Goal: Information Seeking & Learning: Find contact information

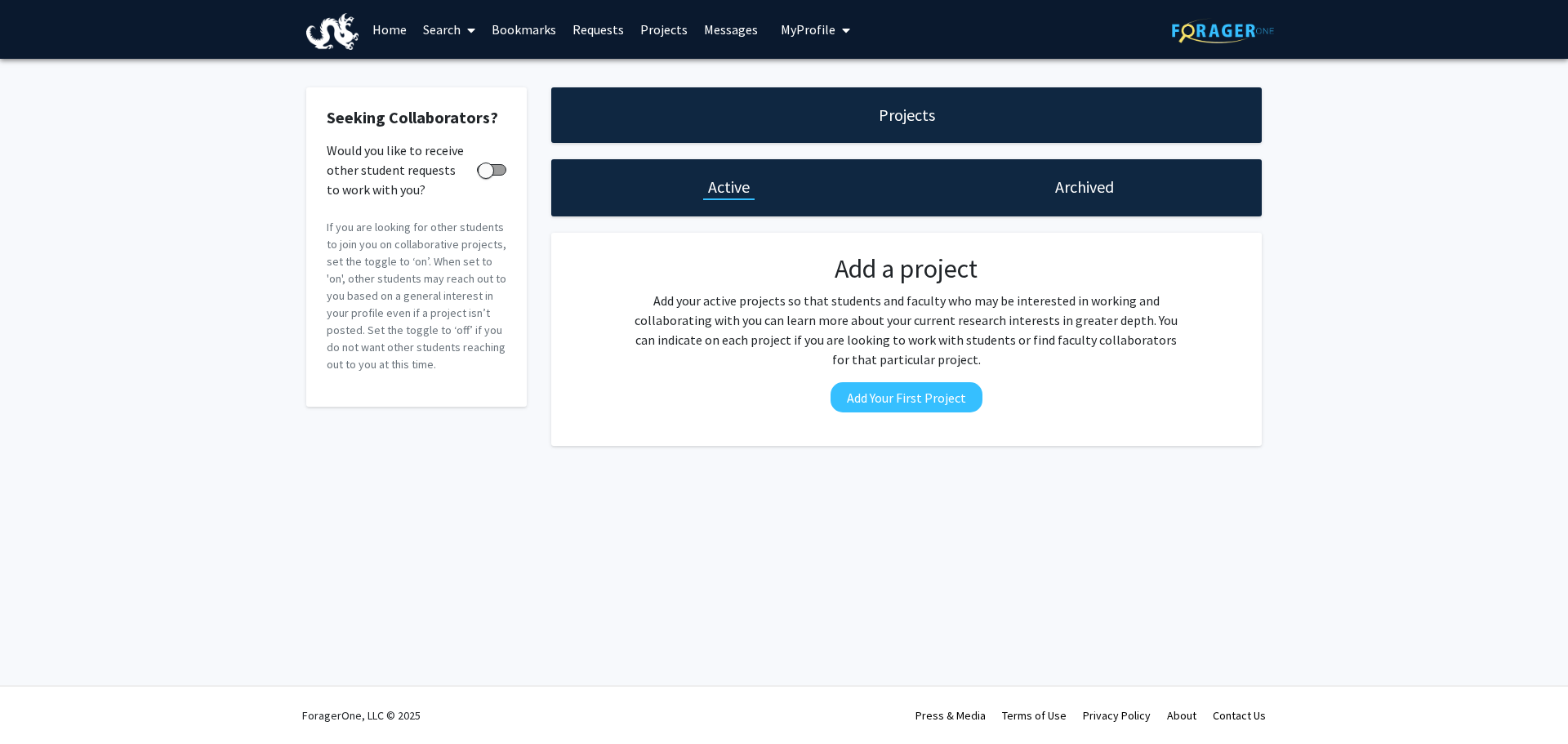
click at [608, 34] on link "Requests" at bounding box center [598, 29] width 68 height 57
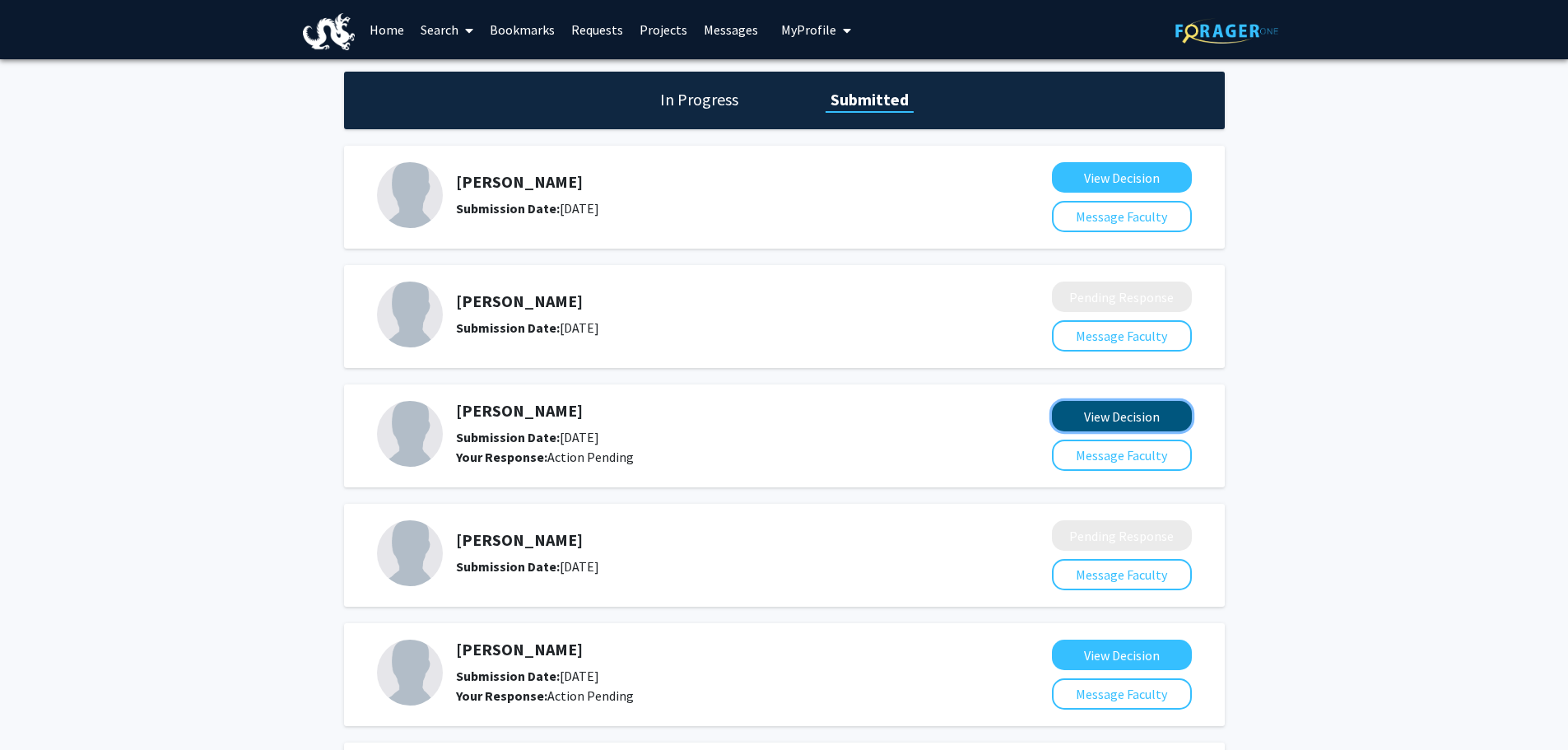
click at [1106, 411] on button "View Decision" at bounding box center [1122, 416] width 140 height 30
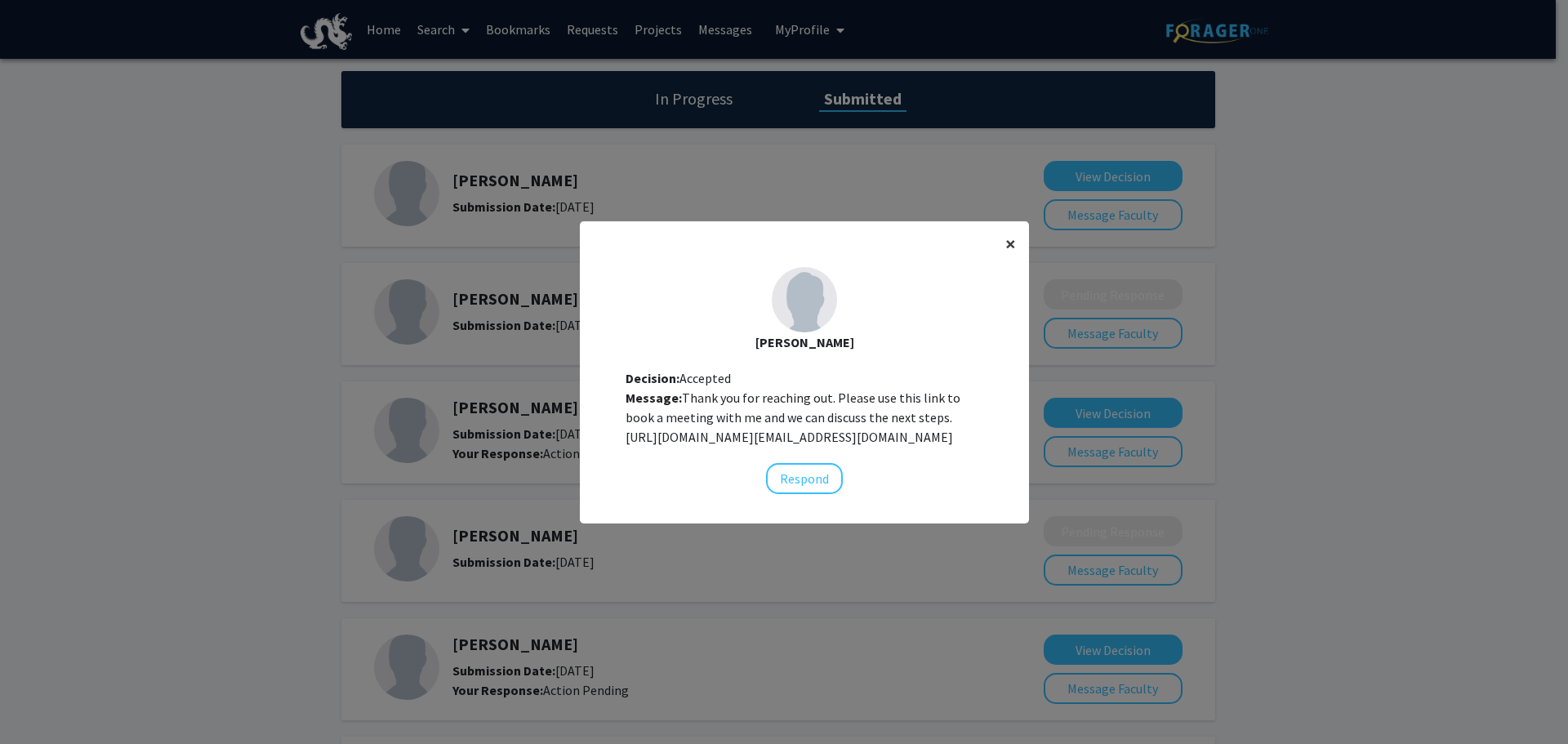
click at [1009, 231] on span "×" at bounding box center [1010, 243] width 11 height 26
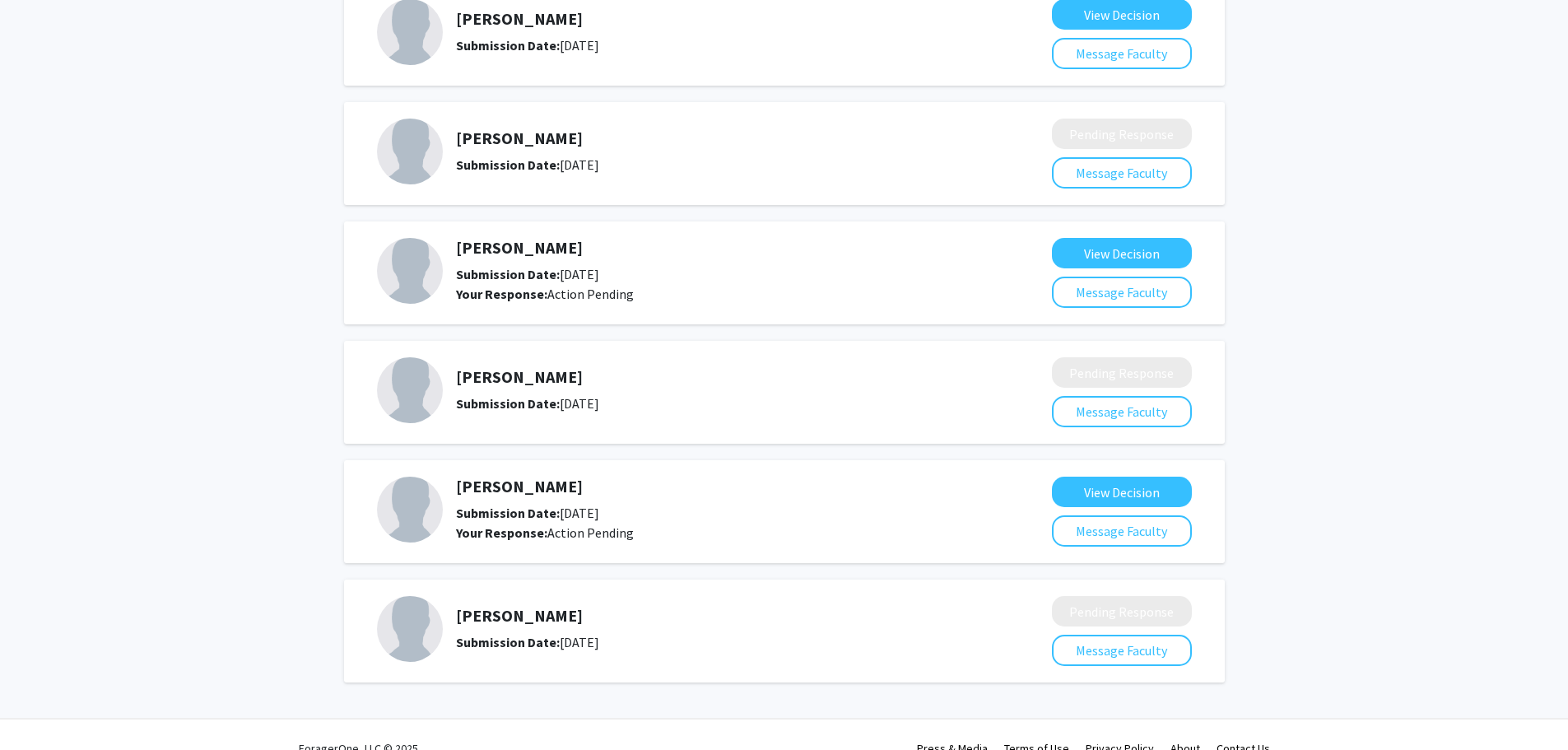
scroll to position [165, 0]
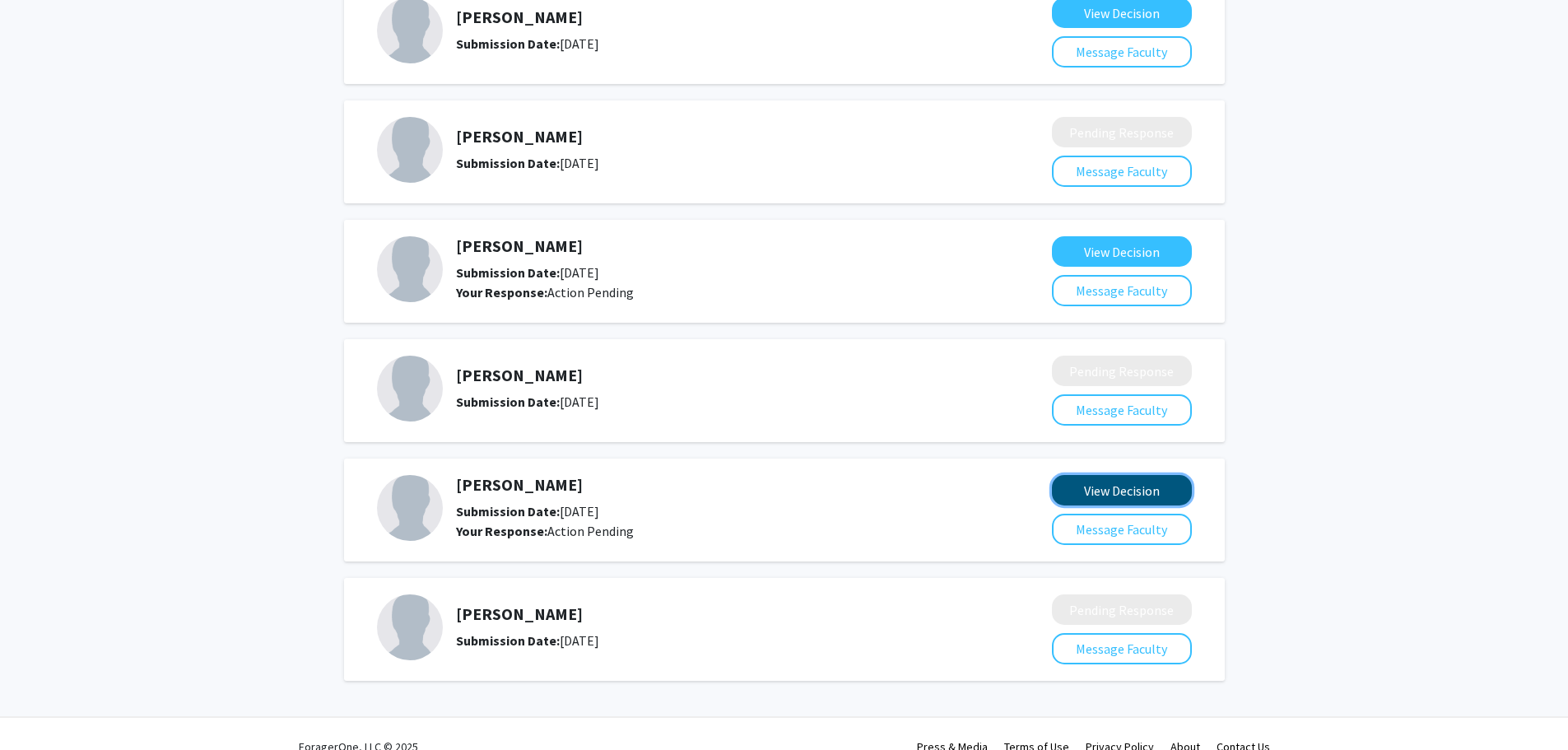
click at [1127, 491] on button "View Decision" at bounding box center [1122, 491] width 140 height 30
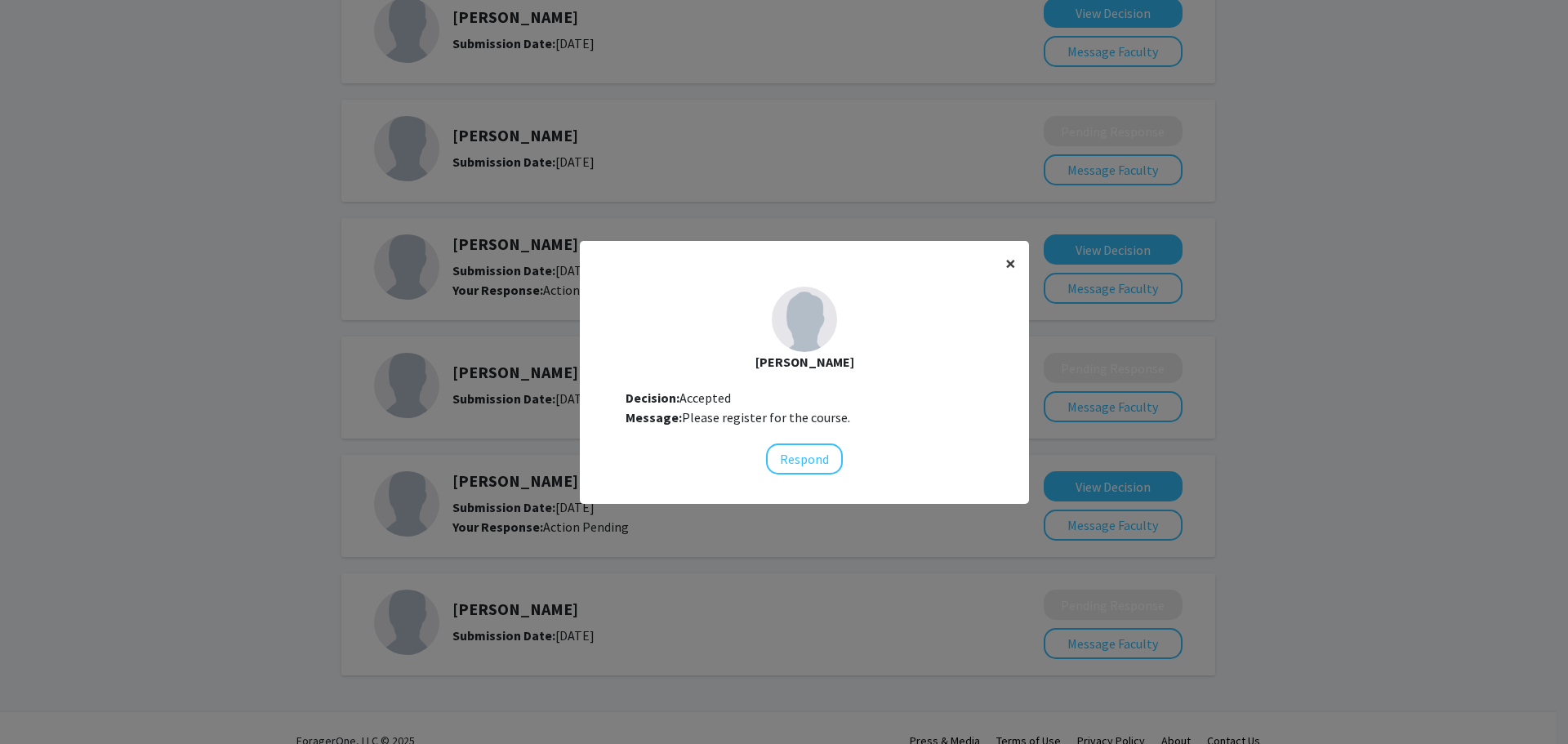
click at [1005, 270] on span "×" at bounding box center [1010, 263] width 11 height 26
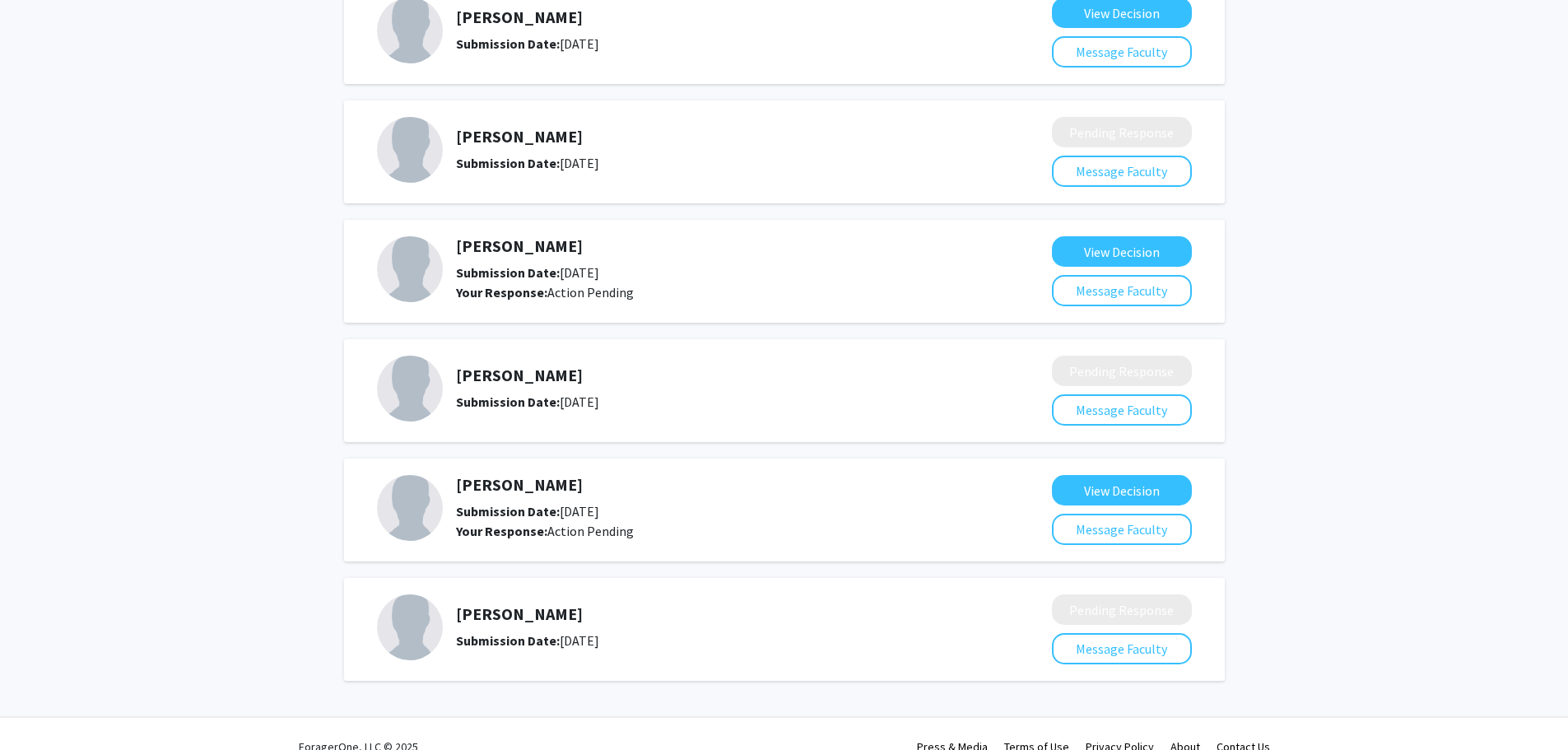
click at [491, 480] on h5 "[PERSON_NAME]" at bounding box center [710, 485] width 509 height 20
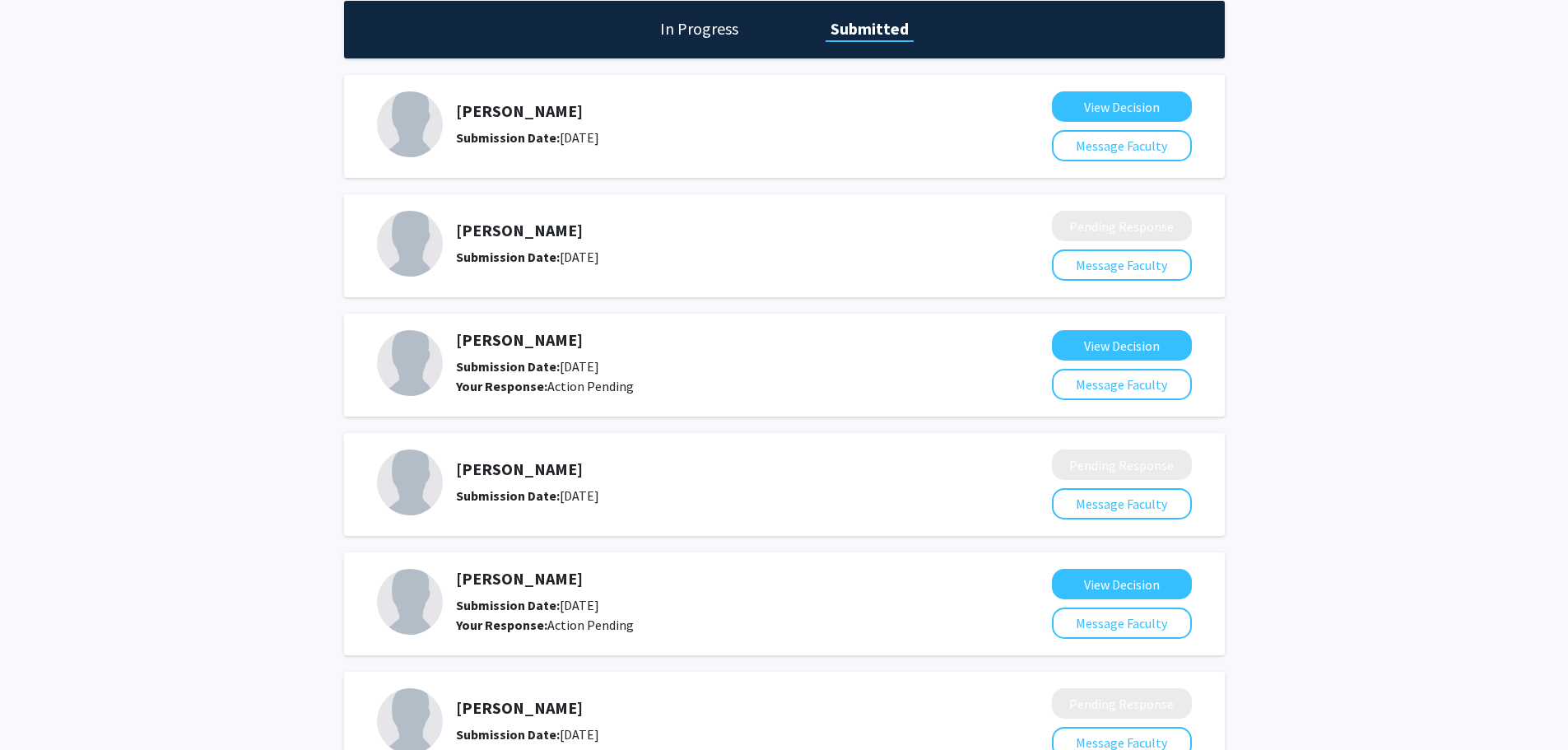
scroll to position [0, 0]
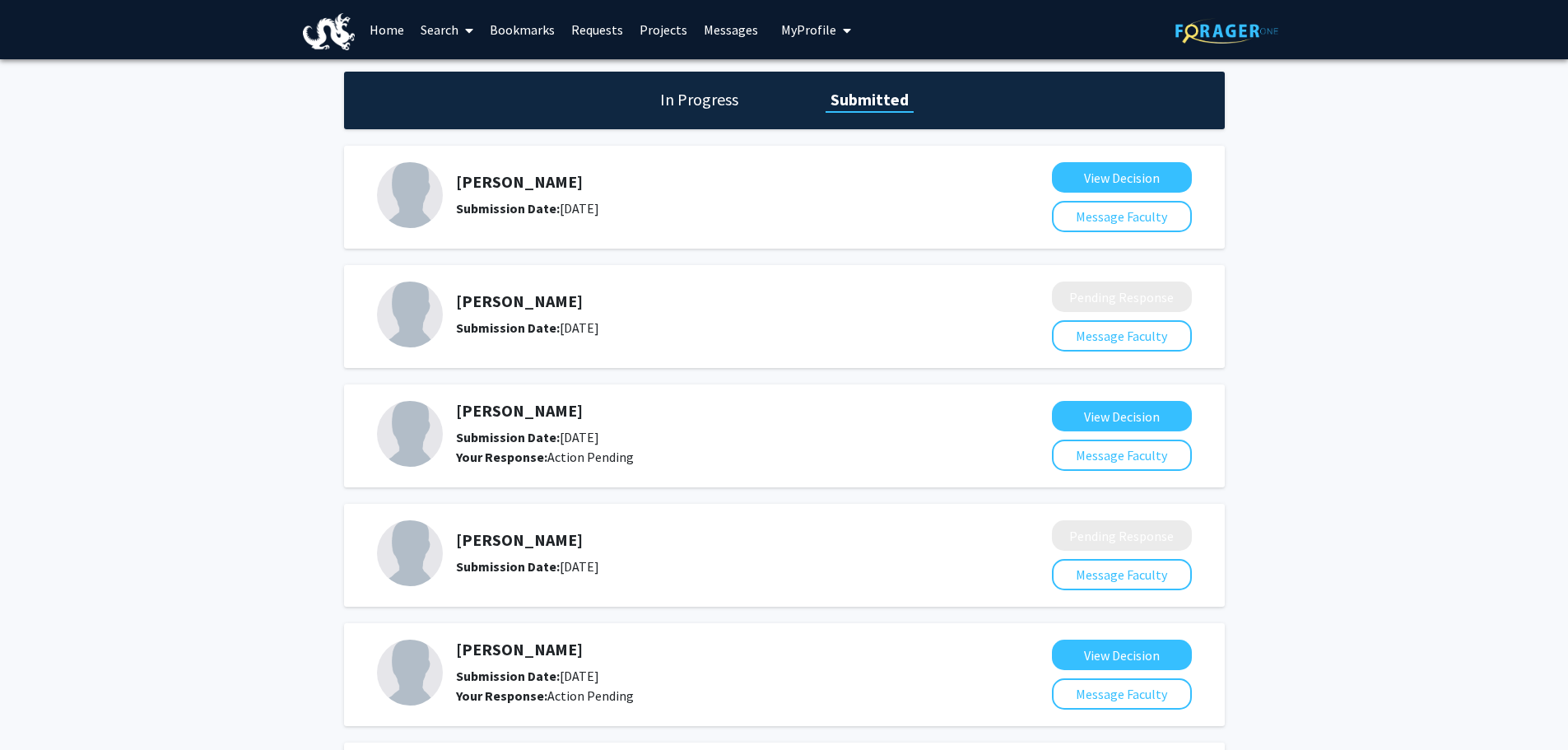
click at [520, 28] on link "Bookmarks" at bounding box center [522, 29] width 81 height 58
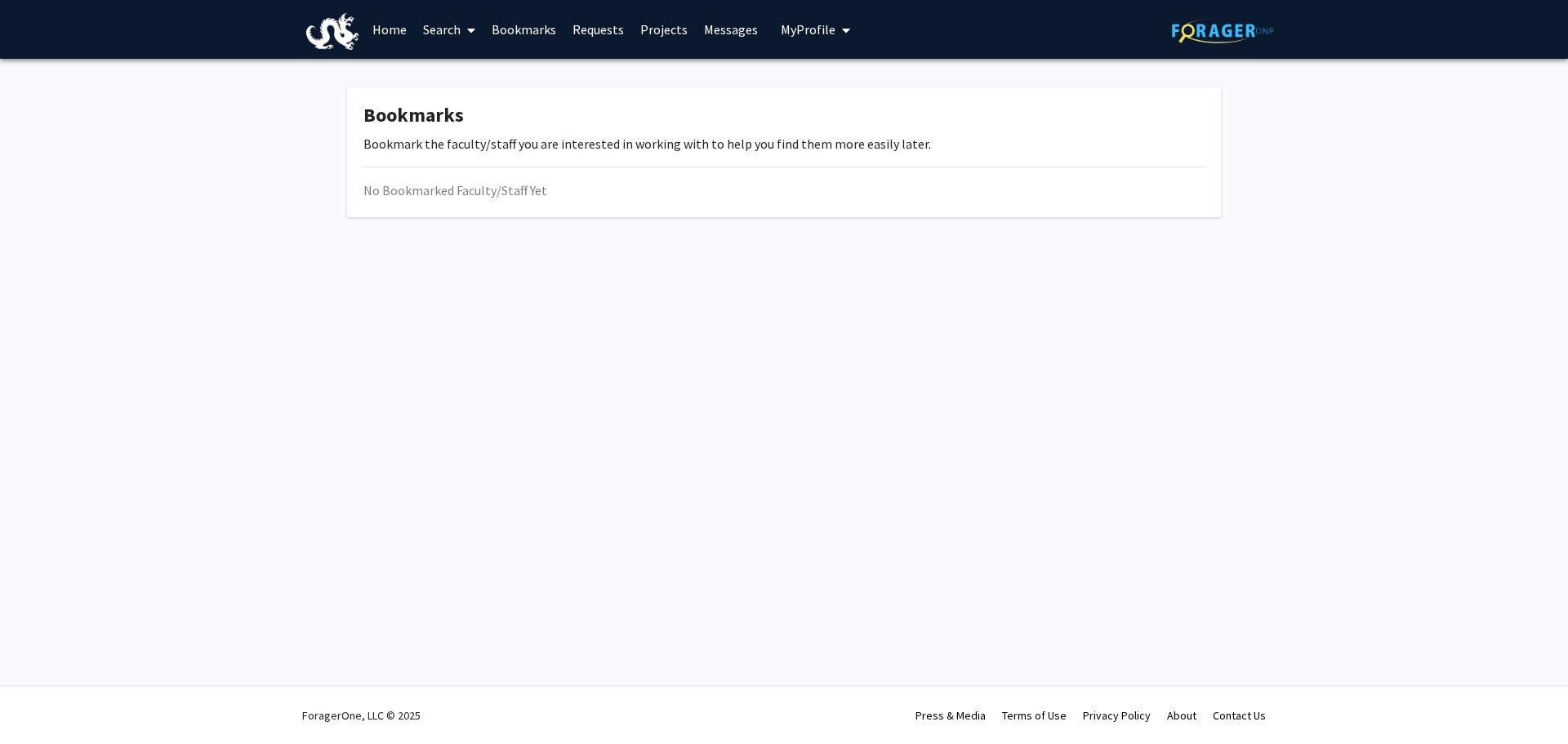
click at [393, 33] on link "Home" at bounding box center [389, 29] width 51 height 57
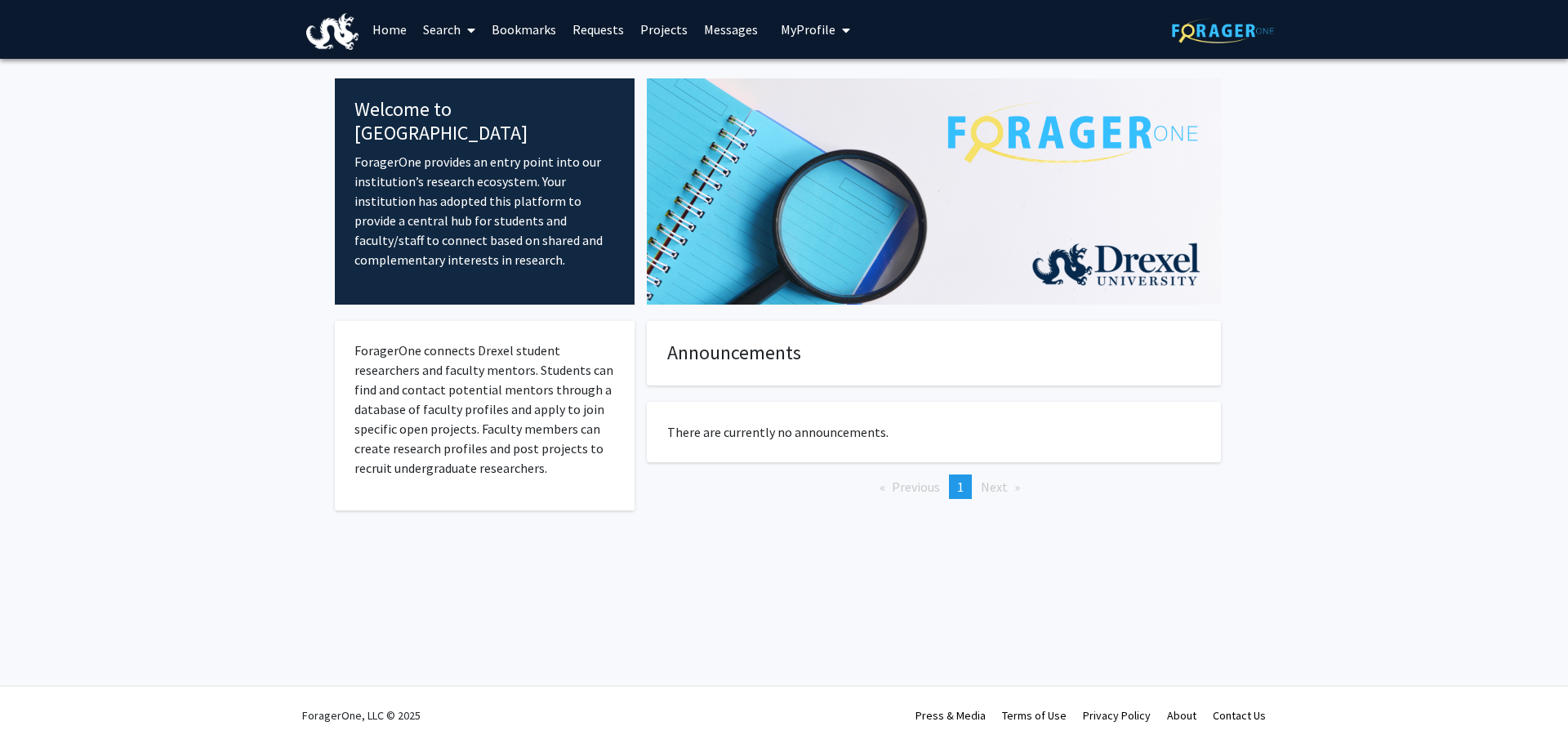
click at [593, 29] on link "Requests" at bounding box center [598, 29] width 68 height 57
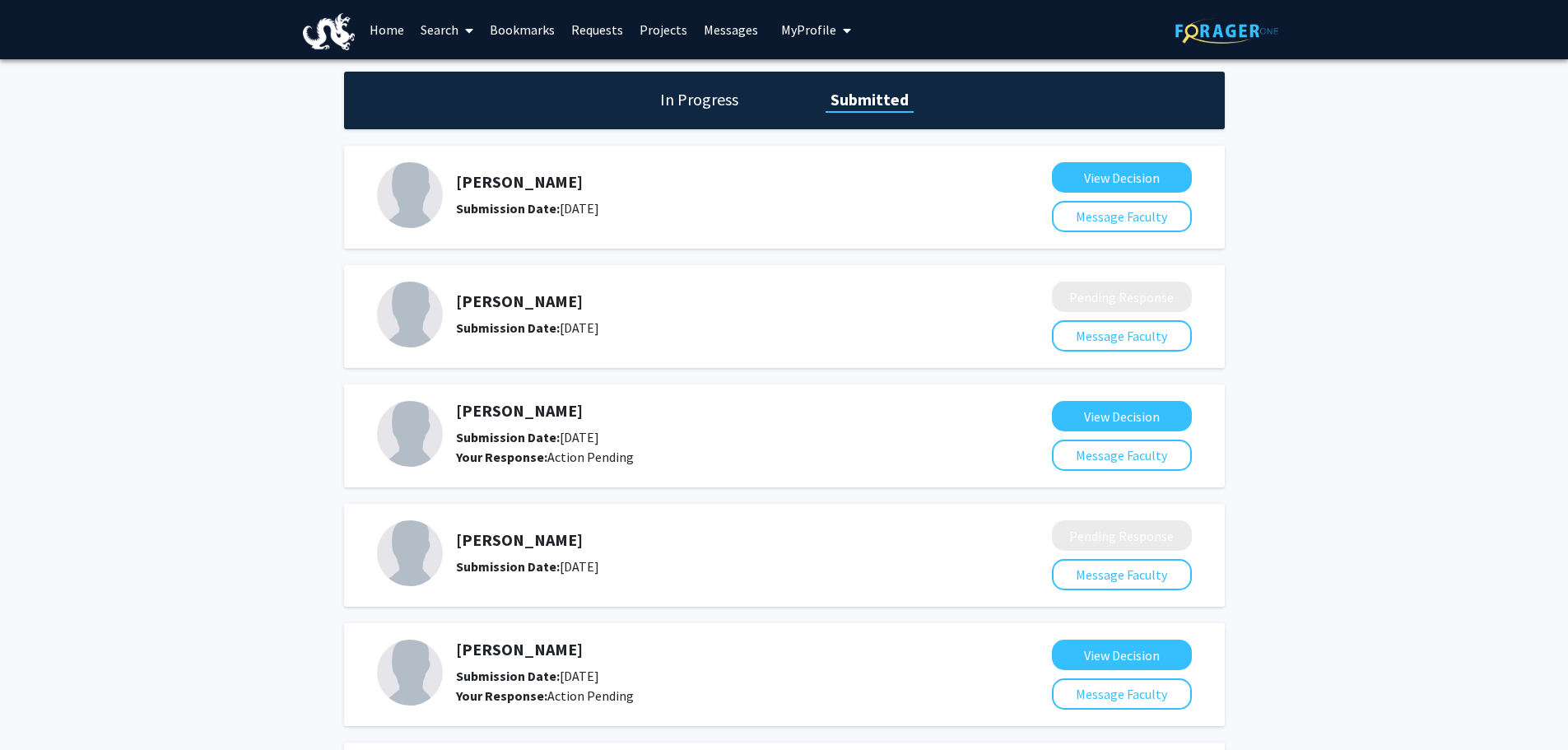
click at [520, 29] on link "Bookmarks" at bounding box center [522, 29] width 81 height 58
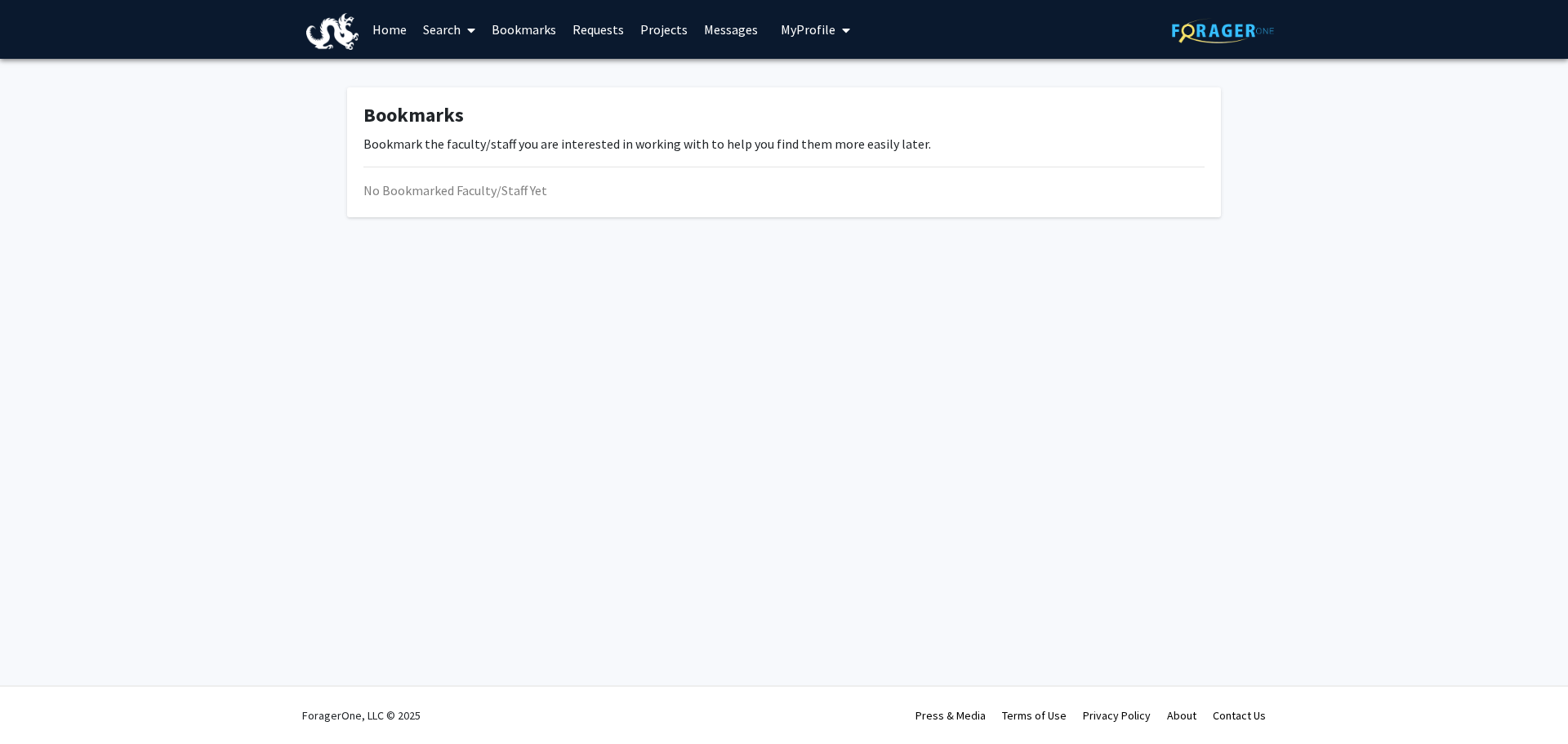
click at [445, 30] on link "Search" at bounding box center [449, 29] width 69 height 57
click at [484, 72] on span "Faculty/Staff" at bounding box center [475, 75] width 120 height 32
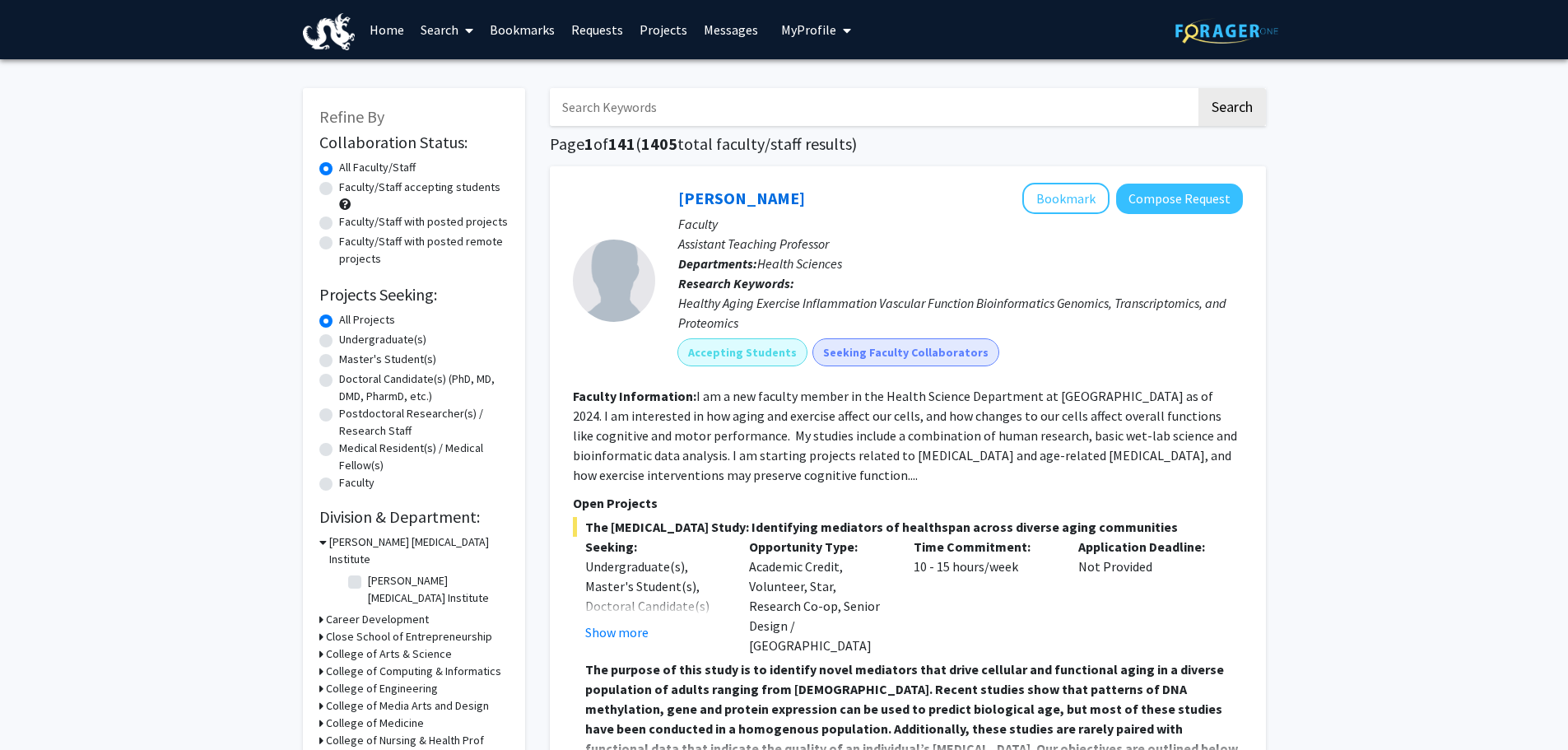
click at [621, 115] on input "Search Keywords" at bounding box center [873, 106] width 646 height 38
type input "[PERSON_NAME]"
click at [1199, 88] on button "Search" at bounding box center [1232, 106] width 68 height 38
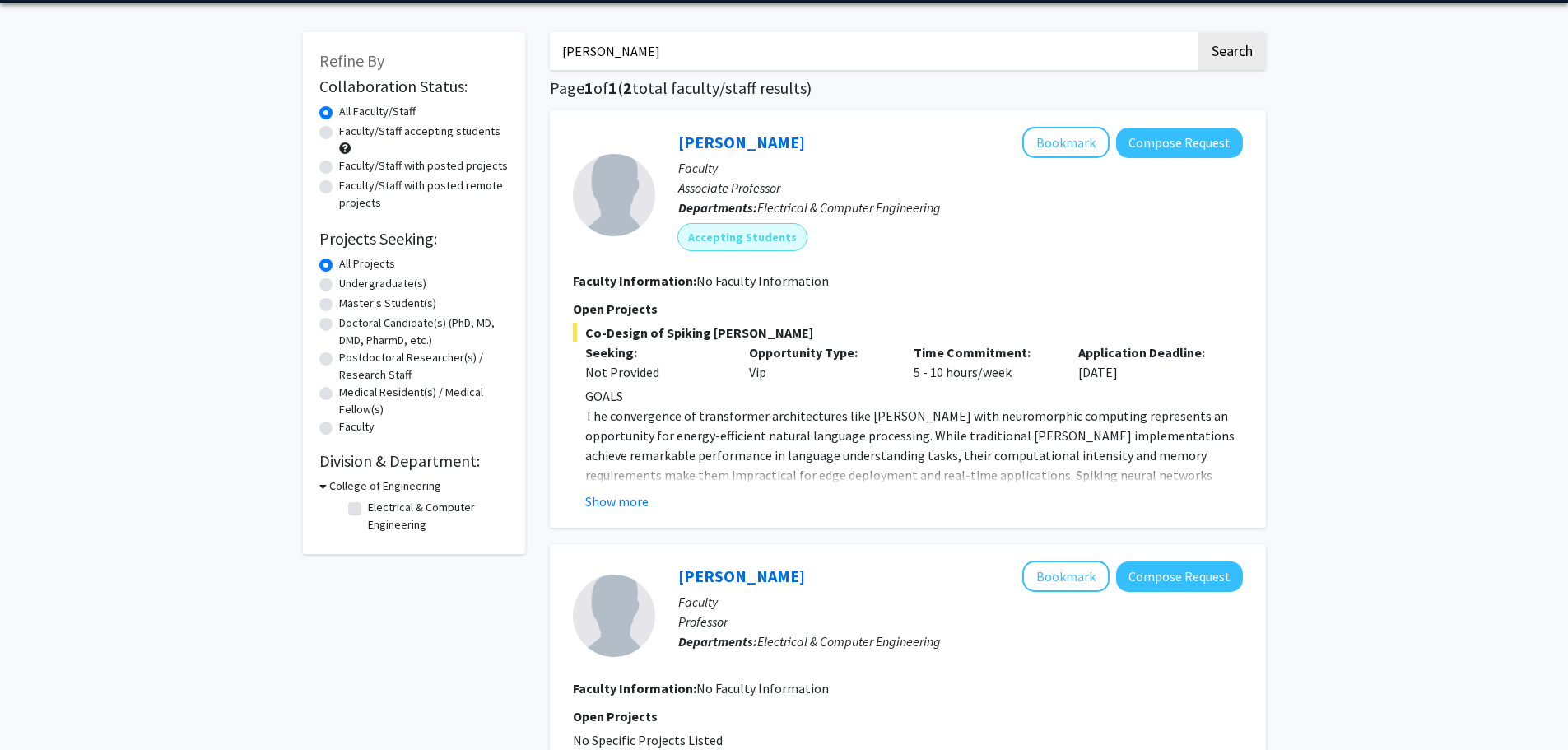
scroll to position [82, 0]
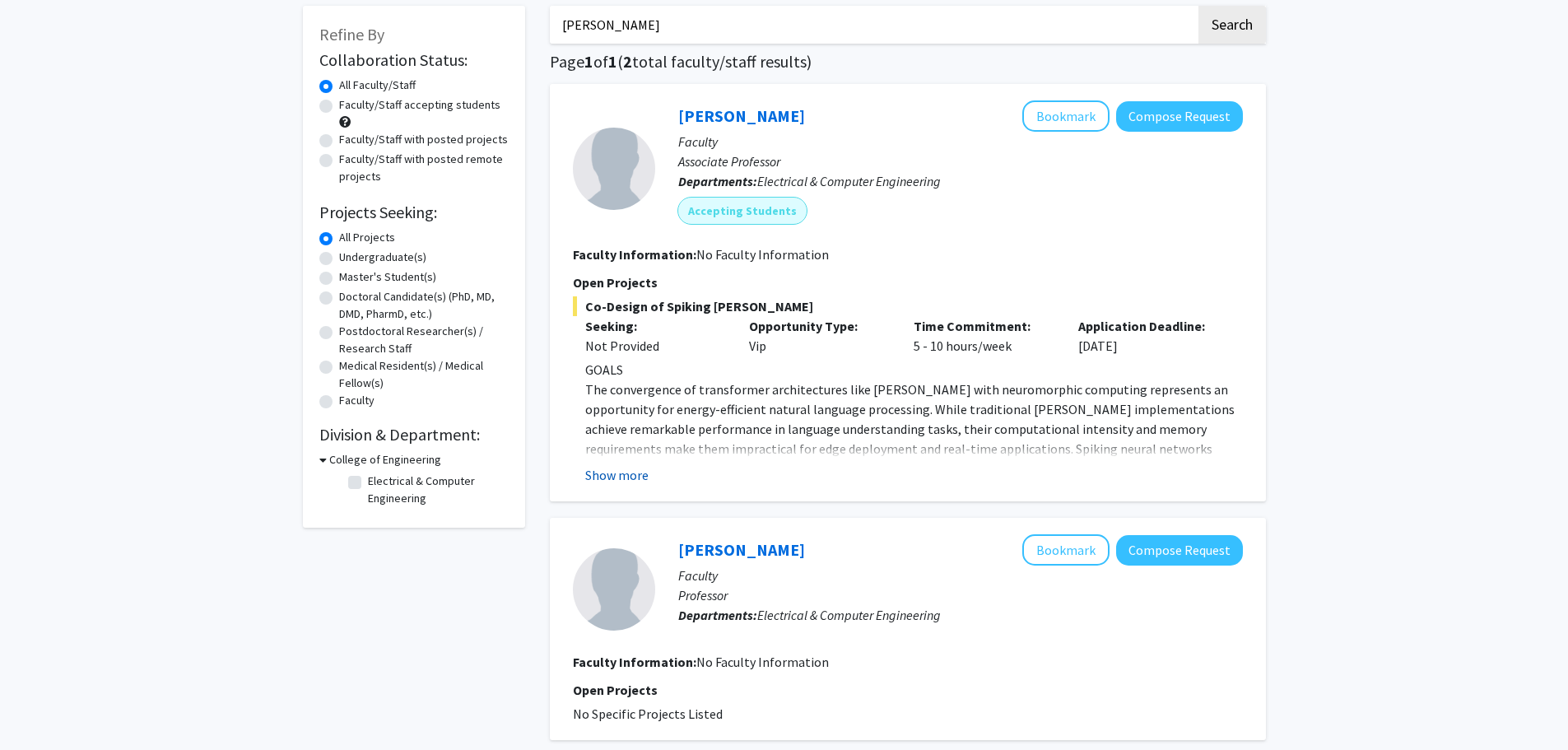
click at [631, 470] on button "Show more" at bounding box center [617, 475] width 64 height 20
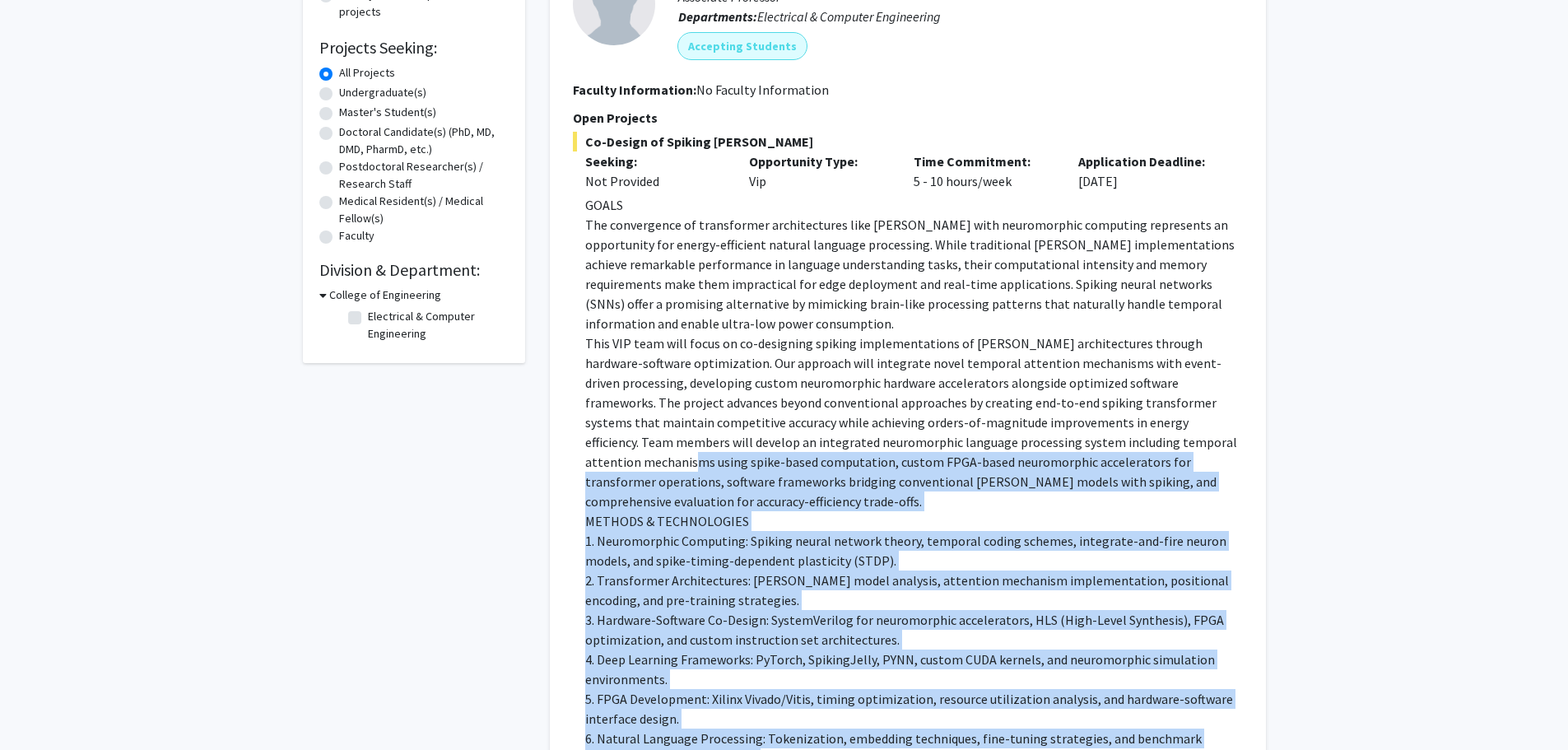
scroll to position [0, 0]
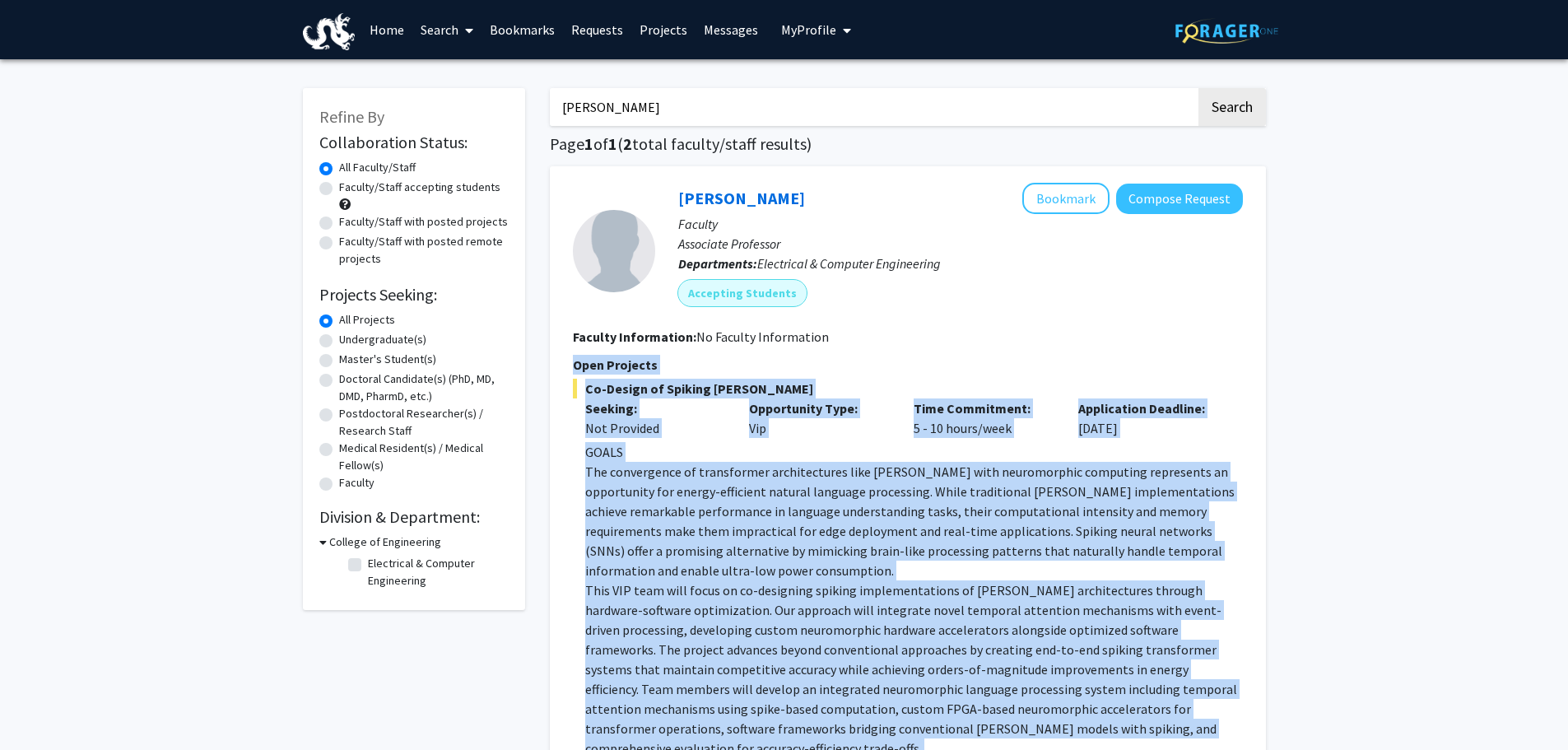
drag, startPoint x: 631, startPoint y: 583, endPoint x: 561, endPoint y: 362, distance: 231.8
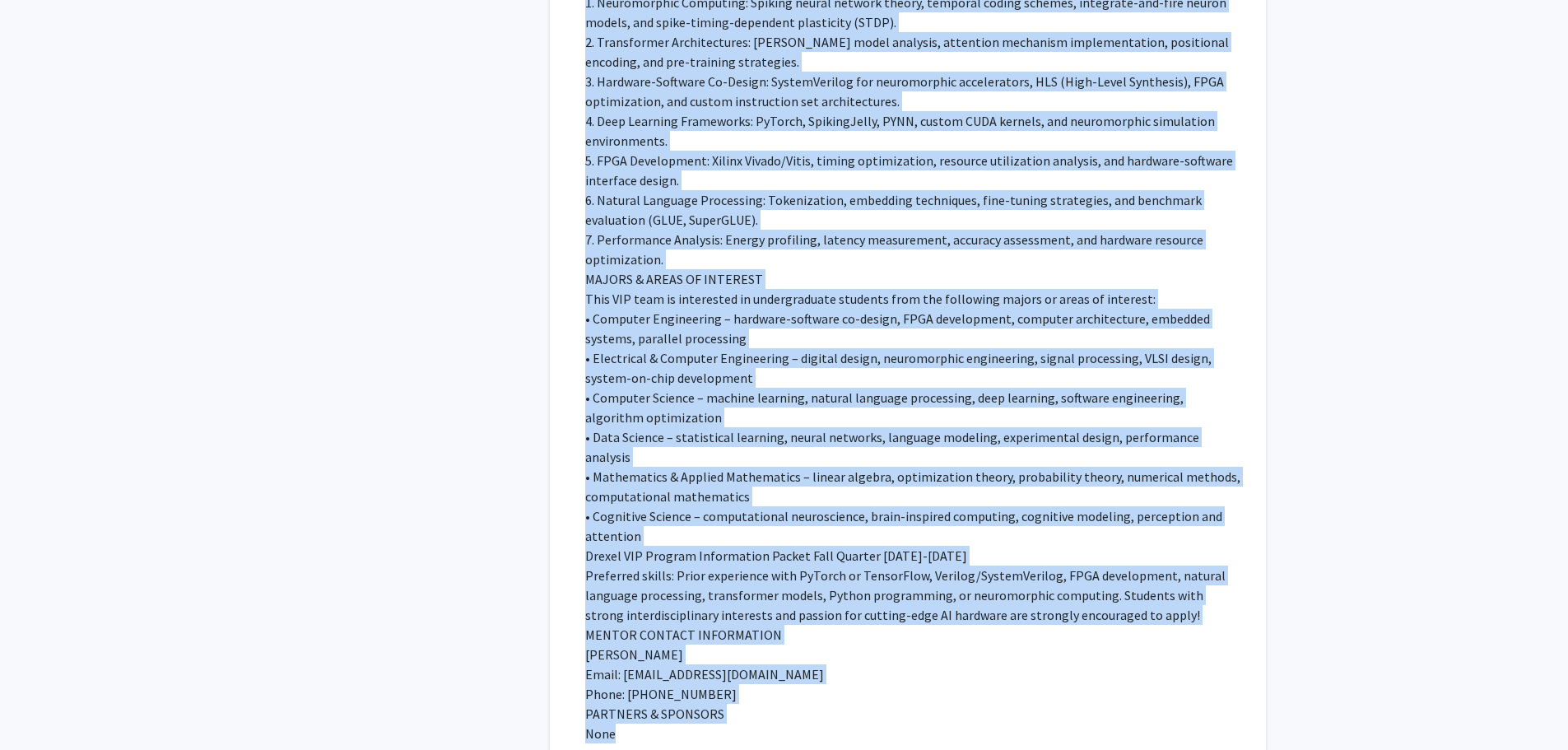
scroll to position [989, 0]
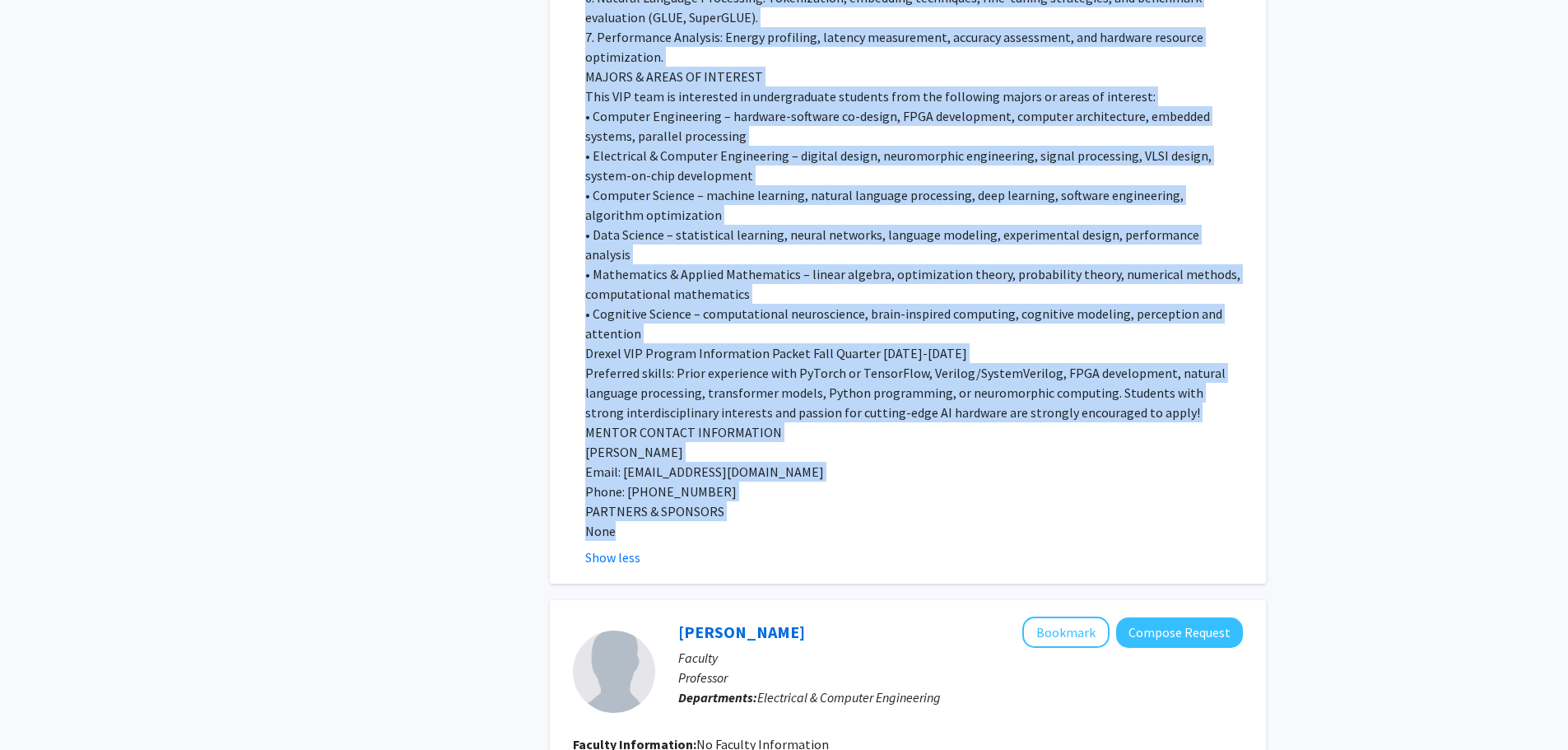
copy section "Open Projects Co-Design of Spiking [PERSON_NAME] Seeking: Not Provided Opportun…"
click at [798, 482] on p "Phone: [PHONE_NUMBER]" at bounding box center [915, 492] width 658 height 20
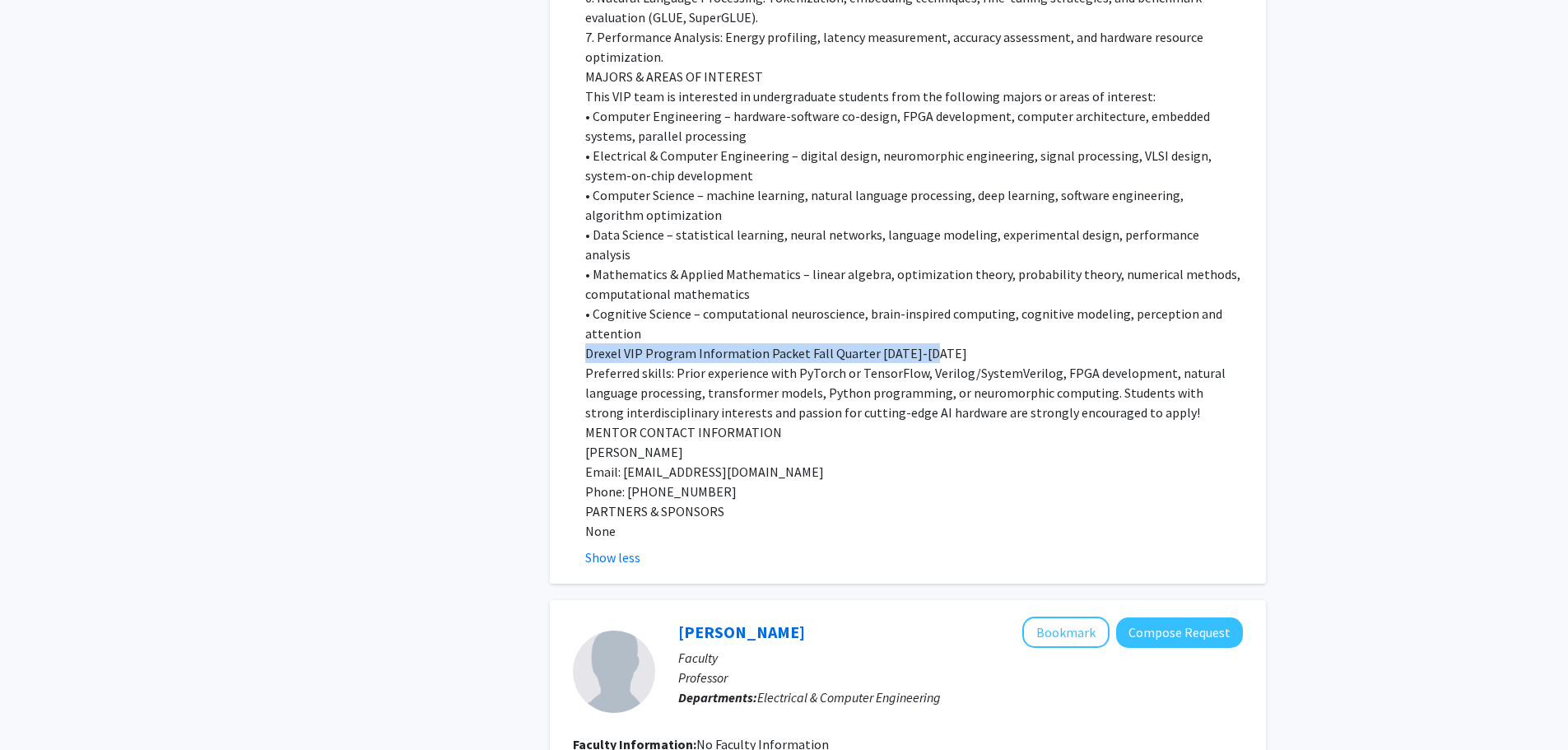
drag, startPoint x: 579, startPoint y: 311, endPoint x: 937, endPoint y: 310, distance: 358.0
click at [937, 310] on fg-read-more "GOALS The convergence of transformer architectures like [PERSON_NAME] with neur…" at bounding box center [908, 11] width 670 height 1113
copy p "Drexel VIP Program Information Packet Fall Quarter [DATE]-[DATE]"
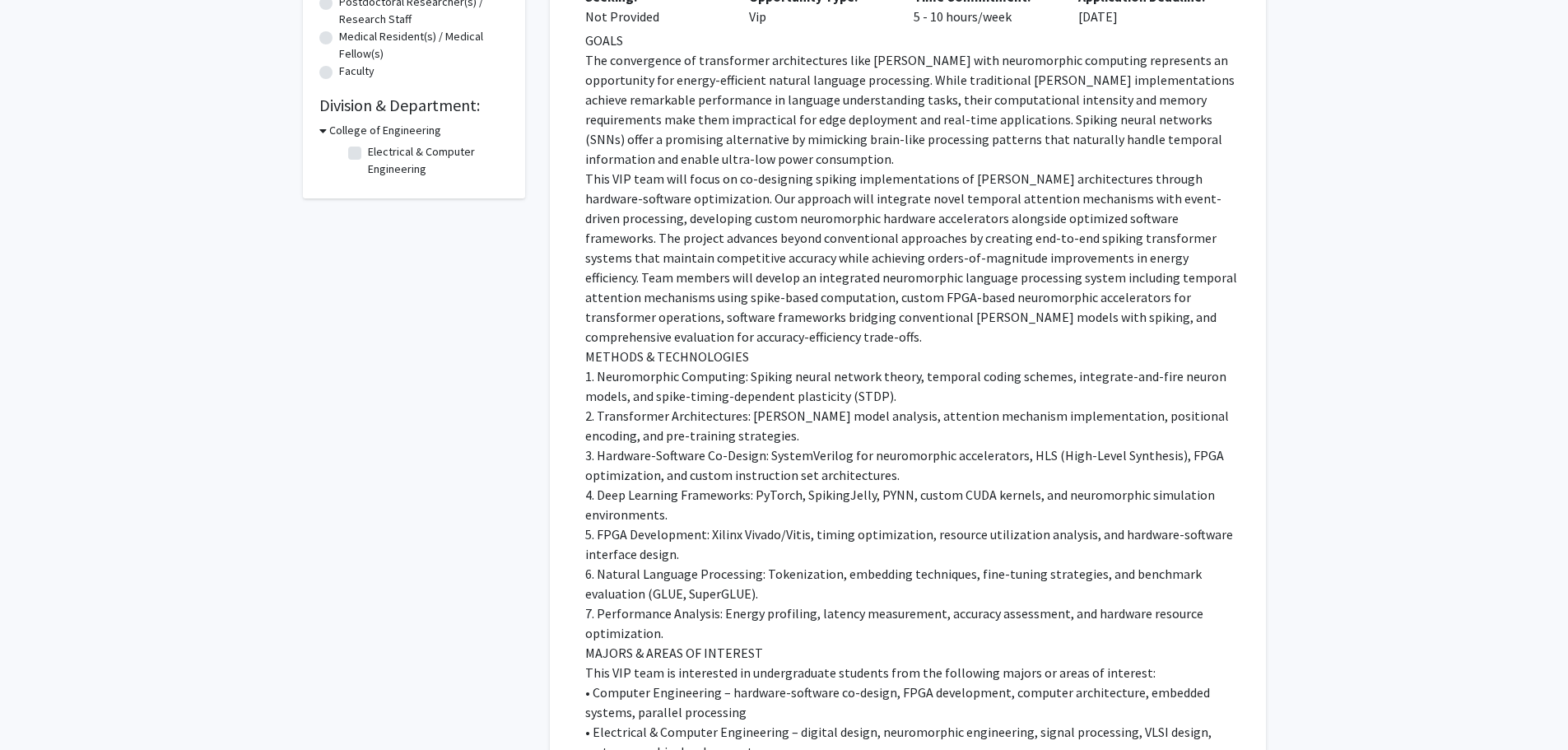
scroll to position [330, 0]
